Goal: Navigation & Orientation: Find specific page/section

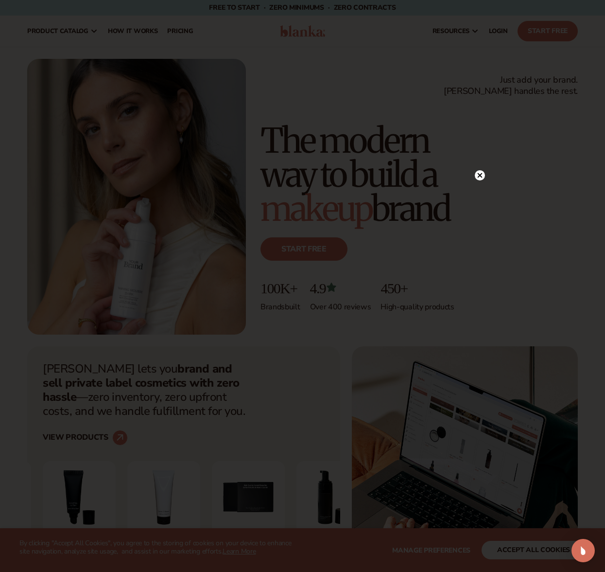
click at [480, 176] on circle at bounding box center [480, 175] width 10 height 10
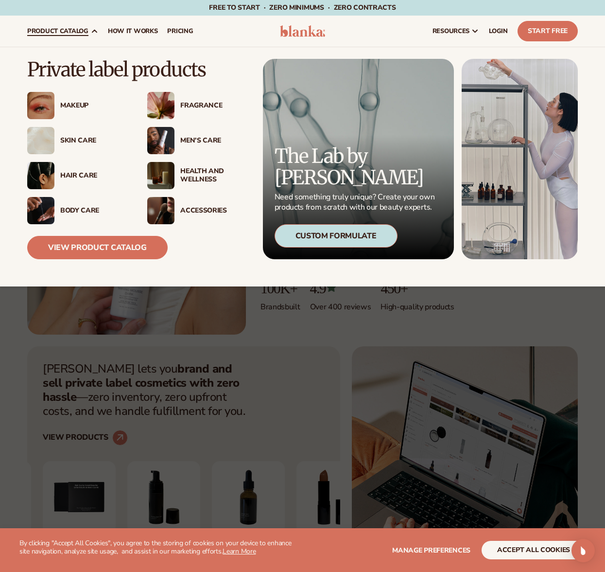
click at [82, 30] on span "product catalog" at bounding box center [57, 31] width 61 height 8
